Goal: Download file/media

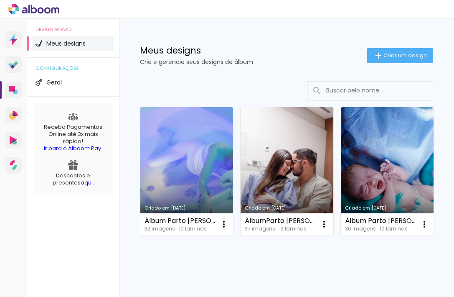
click at [210, 157] on link "Criado em [DATE]" at bounding box center [186, 171] width 93 height 128
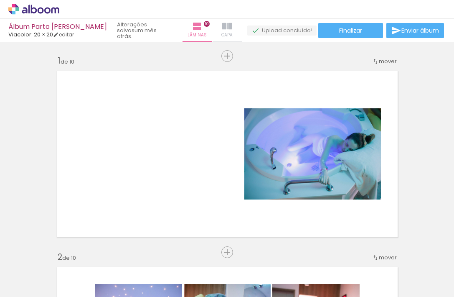
click at [226, 26] on iron-icon at bounding box center [227, 26] width 10 height 10
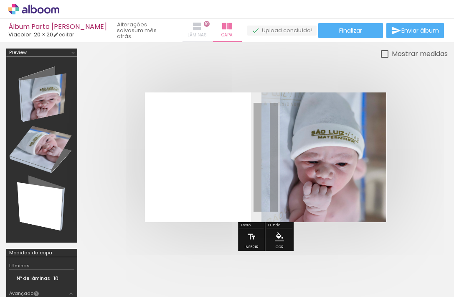
click at [194, 27] on iron-icon at bounding box center [197, 26] width 10 height 10
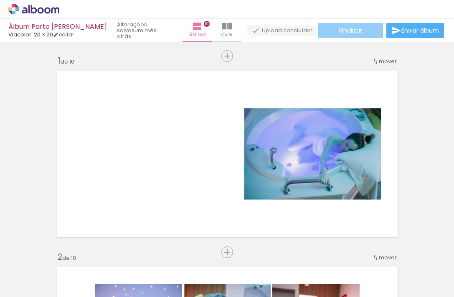
click at [343, 31] on span "Finalizar" at bounding box center [350, 31] width 23 height 6
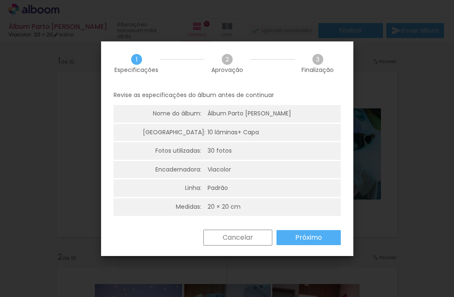
click at [0, 0] on slot "Próximo" at bounding box center [0, 0] width 0 height 0
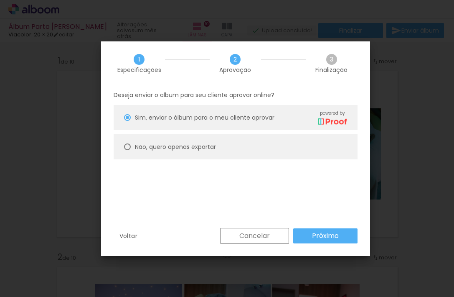
click at [230, 141] on paper-radio-button "Não, quero apenas exportar" at bounding box center [236, 146] width 244 height 25
type paper-radio-button "on"
click at [0, 0] on slot "Próximo" at bounding box center [0, 0] width 0 height 0
type input "Alta, 300 DPI"
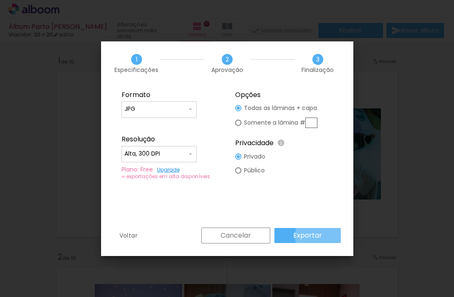
click at [0, 0] on slot "Exportar" at bounding box center [0, 0] width 0 height 0
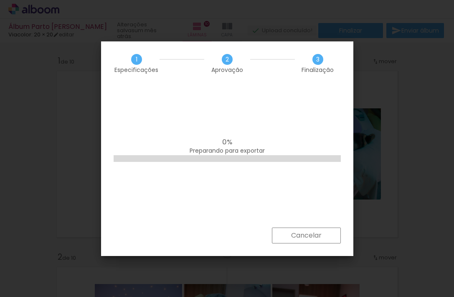
click at [423, 62] on iron-overlay-backdrop at bounding box center [227, 148] width 454 height 297
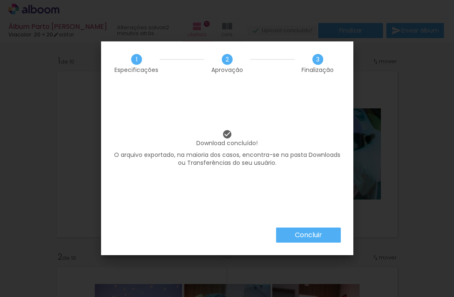
click at [0, 0] on slot "Concluir" at bounding box center [0, 0] width 0 height 0
